Goal: Transaction & Acquisition: Purchase product/service

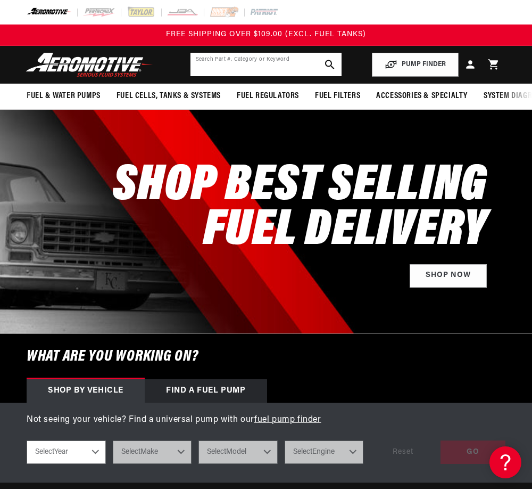
click at [221, 69] on input "text" at bounding box center [267, 64] width 152 height 23
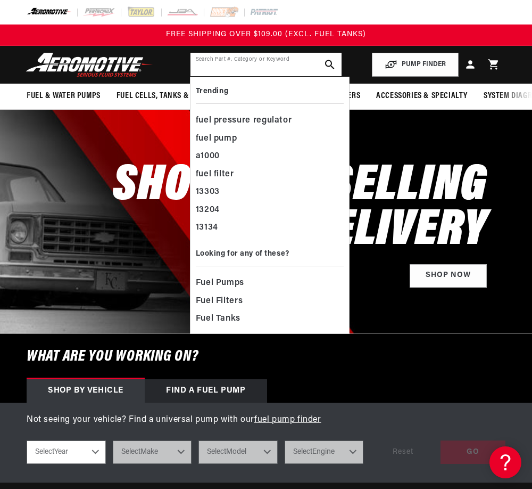
paste input "18458"
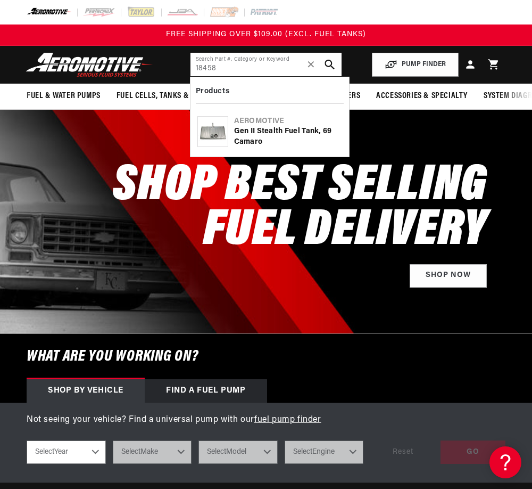
type input "18458"
click at [327, 61] on use "search button" at bounding box center [330, 65] width 10 height 10
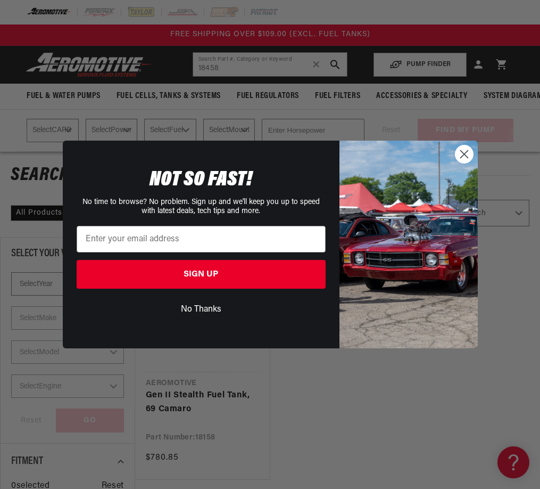
click at [466, 151] on circle "Close dialog" at bounding box center [464, 154] width 18 height 18
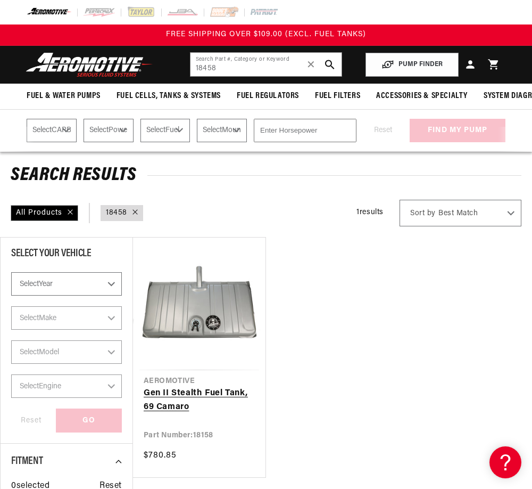
click at [186, 387] on link "Gen II Stealth Fuel Tank, 69 Camaro" at bounding box center [199, 400] width 111 height 27
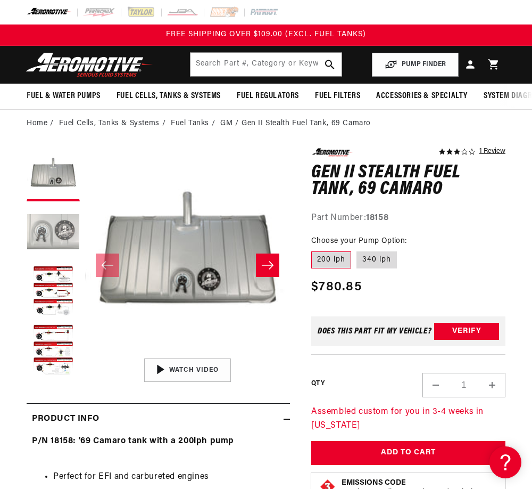
click at [48, 248] on button "Load image 2 in gallery view" at bounding box center [53, 233] width 53 height 53
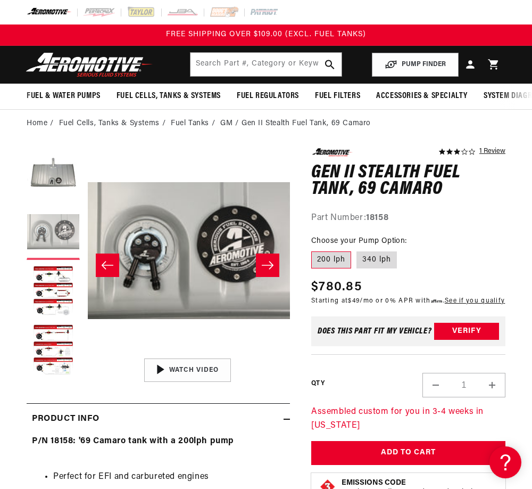
scroll to position [0, 205]
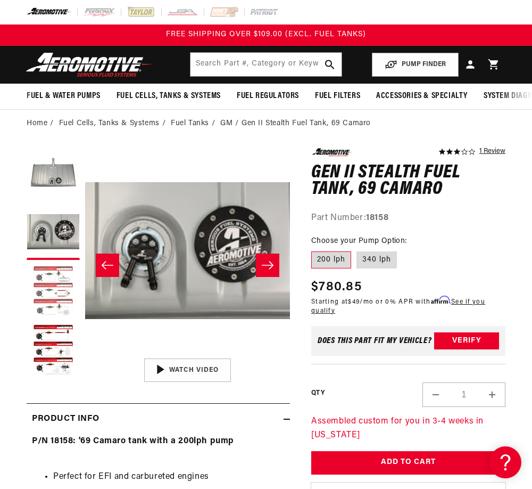
click at [48, 280] on button "Load image 3 in gallery view" at bounding box center [53, 291] width 53 height 53
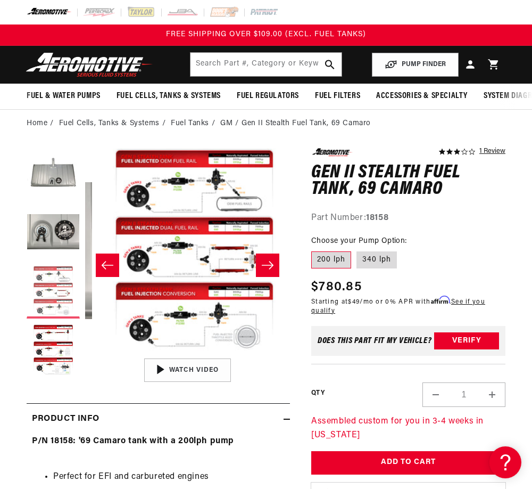
scroll to position [0, 410]
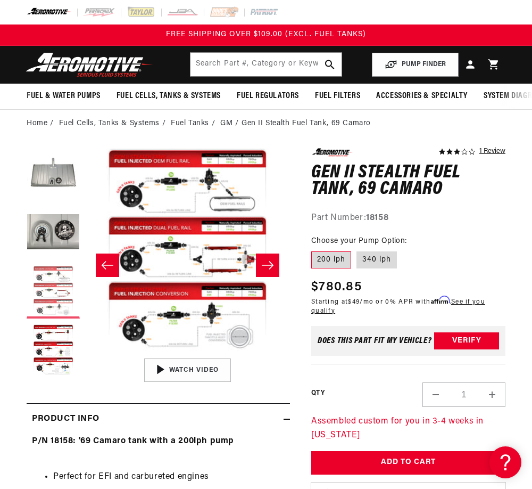
click at [54, 301] on button "Load image 3 in gallery view" at bounding box center [53, 291] width 53 height 53
click at [46, 315] on button "Load image 3 in gallery view" at bounding box center [53, 291] width 53 height 53
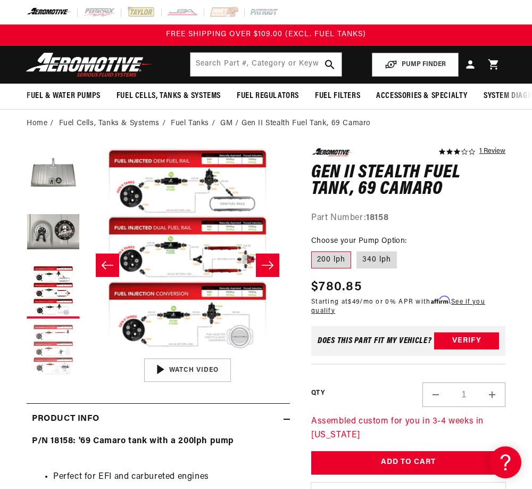
click at [53, 340] on button "Load image 4 in gallery view" at bounding box center [53, 350] width 53 height 53
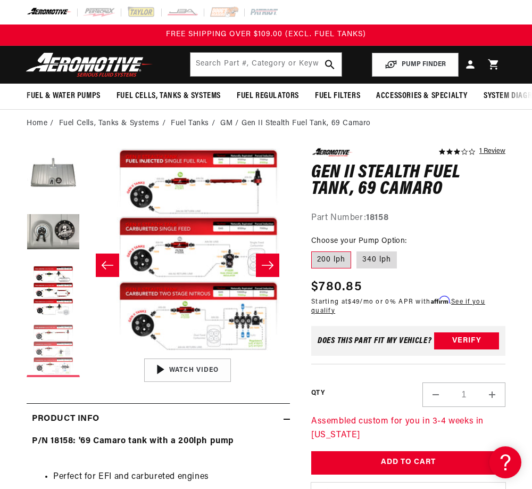
scroll to position [0, 615]
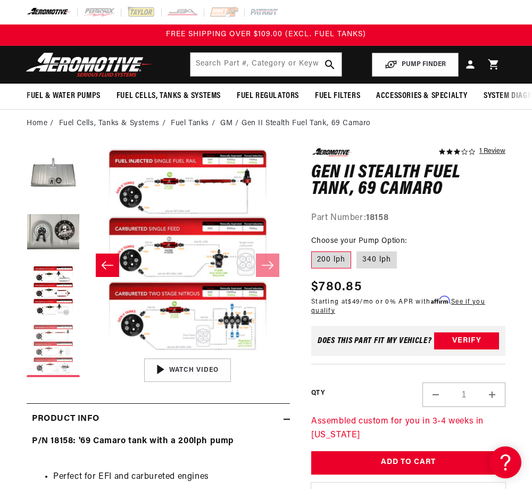
click at [53, 356] on button "Load image 4 in gallery view" at bounding box center [53, 350] width 53 height 53
click at [58, 377] on button "Load image 4 in gallery view" at bounding box center [53, 350] width 53 height 53
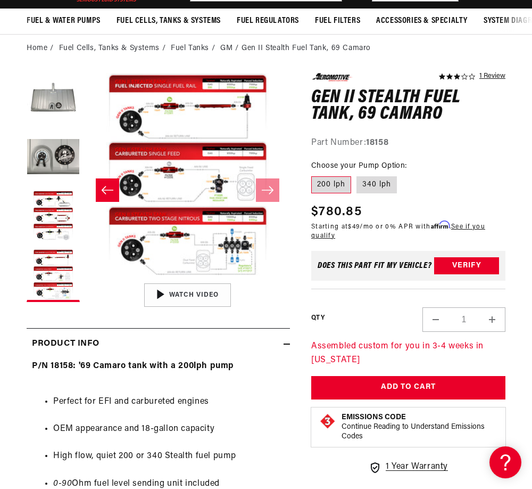
scroll to position [0, 0]
